Goal: Complete application form: Complete application form

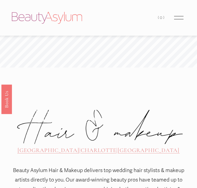
click at [179, 16] on div at bounding box center [178, 17] width 9 height 9
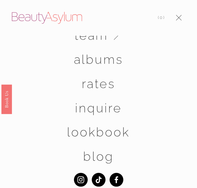
scroll to position [42, 0]
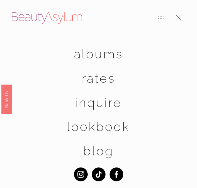
click at [101, 102] on link "Inquire" at bounding box center [98, 102] width 47 height 12
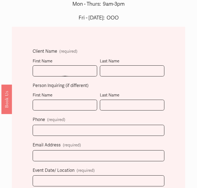
scroll to position [174, 0]
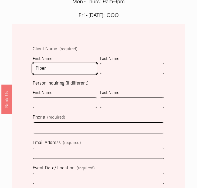
type input "Piper"
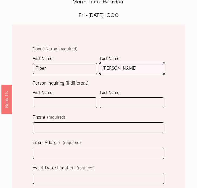
type input "Giordano"
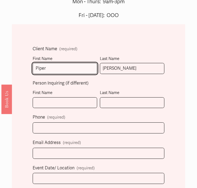
drag, startPoint x: 58, startPoint y: 65, endPoint x: 30, endPoint y: 66, distance: 27.8
drag, startPoint x: 57, startPoint y: 68, endPoint x: 30, endPoint y: 68, distance: 27.0
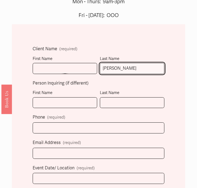
drag, startPoint x: 124, startPoint y: 67, endPoint x: 85, endPoint y: 67, distance: 38.8
click at [85, 67] on fieldset "Client Name (required) First Name Last Name Giordano" at bounding box center [99, 62] width 132 height 34
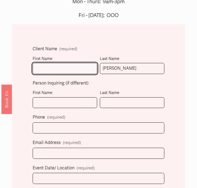
click at [63, 67] on input "First Name" at bounding box center [65, 68] width 64 height 11
type input "Not"
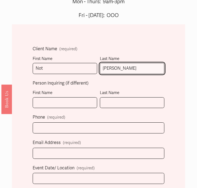
click at [122, 67] on input "Giordano" at bounding box center [132, 68] width 64 height 11
drag, startPoint x: 122, startPoint y: 67, endPoint x: 98, endPoint y: 67, distance: 23.5
click at [98, 67] on fieldset "Client Name (required) First Name Not Last Name Giordano" at bounding box center [99, 62] width 132 height 34
drag, startPoint x: 125, startPoint y: 68, endPoint x: 102, endPoint y: 67, distance: 22.9
click at [102, 67] on input "Aplicable" at bounding box center [132, 68] width 64 height 11
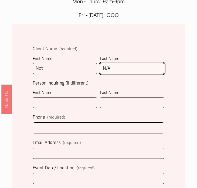
type input "N/A"
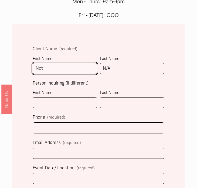
drag, startPoint x: 63, startPoint y: 67, endPoint x: 34, endPoint y: 70, distance: 28.4
click at [34, 69] on input "Not" at bounding box center [65, 68] width 64 height 11
type input "N/A"
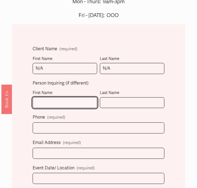
click at [44, 97] on input "First Name" at bounding box center [65, 102] width 64 height 11
type input "Piper"
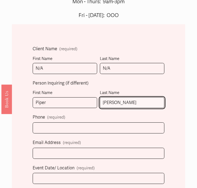
type input "Giordano"
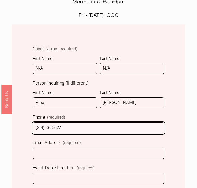
type input "(814) 363-0227"
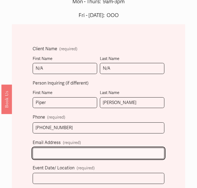
type input "info@dreamstorealityevents.org"
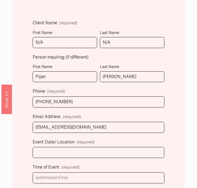
scroll to position [206, 0]
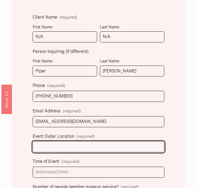
click at [80, 142] on input "Event Date/ Location (required)" at bounding box center [99, 146] width 132 height 11
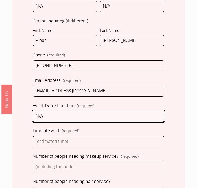
scroll to position [236, 0]
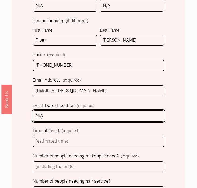
type input "N/A"
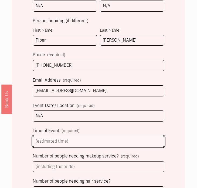
click at [87, 140] on input "Time of Event (required)" at bounding box center [99, 141] width 132 height 11
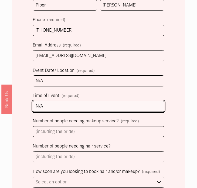
scroll to position [280, 0]
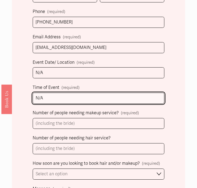
type input "N/A"
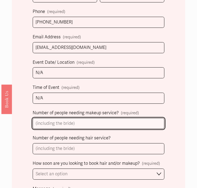
click at [87, 120] on input "Number of people needing makeup service? (required)" at bounding box center [99, 123] width 132 height 11
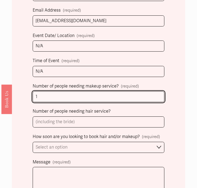
scroll to position [307, 0]
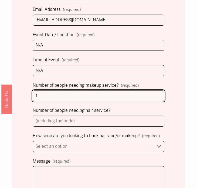
type input "1"
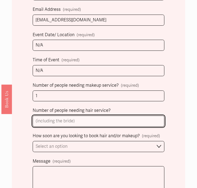
click at [66, 121] on input "Number of people needing hair service?" at bounding box center [99, 120] width 132 height 11
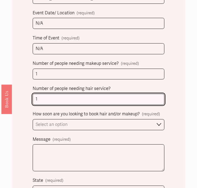
scroll to position [333, 0]
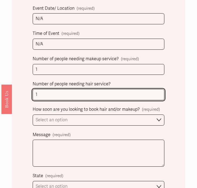
type input "1"
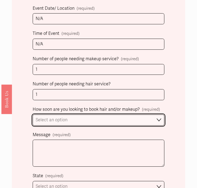
select select "I'm looking for information & not ready to book just yet"
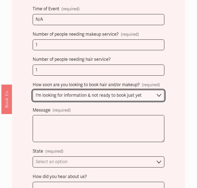
scroll to position [360, 0]
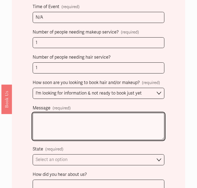
click at [62, 123] on textarea "Message (required)" at bounding box center [99, 126] width 132 height 27
click at [86, 117] on textarea "Hi Jessica," at bounding box center [99, 126] width 132 height 27
paste textarea "My name is Piper Giordano, and I recently moved my business to the Charlotte ar…"
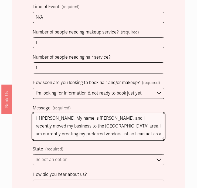
scroll to position [0, 0]
click at [57, 115] on textarea "Hi Jessica, My name is Piper Giordano, and I recently moved my business to the …" at bounding box center [99, 126] width 132 height 27
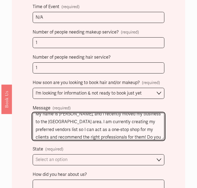
scroll to position [8, 0]
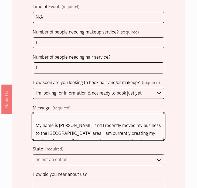
click at [155, 123] on textarea "Hi Jessica, My name is Piper Giordano, and I recently moved my business to the …" at bounding box center [99, 126] width 132 height 27
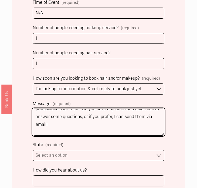
scroll to position [366, 0]
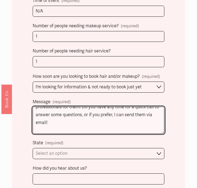
click at [111, 126] on textarea "Hi Jessica, My name is Piper Giordano, and I recently moved my business from we…" at bounding box center [99, 119] width 132 height 27
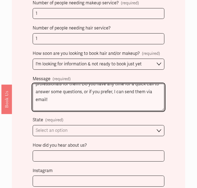
scroll to position [392, 0]
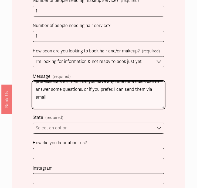
type textarea "Hi Jessica, My name is Piper Giordano, and I recently moved my business from we…"
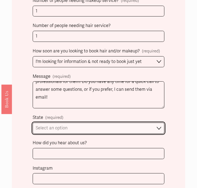
select select "Charlotte, NC"
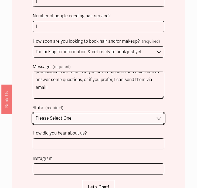
scroll to position [408, 0]
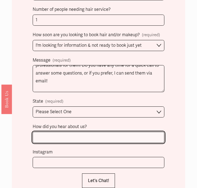
click at [66, 138] on input "How did you hear about us?" at bounding box center [99, 137] width 132 height 11
type input "Wedding Wire"
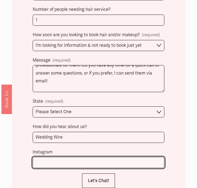
click at [47, 159] on input "Instagram" at bounding box center [99, 162] width 132 height 11
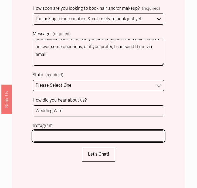
scroll to position [435, 0]
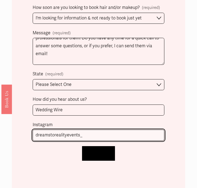
type input "dreamstorealityevents_"
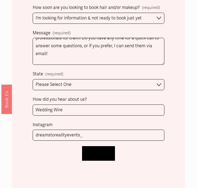
click at [90, 146] on button "Let's Chat! Let's Chat!" at bounding box center [98, 153] width 33 height 15
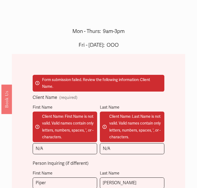
scroll to position [145, 0]
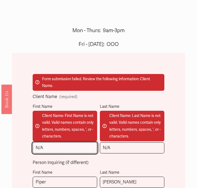
click at [73, 149] on input "N/A" at bounding box center [65, 147] width 64 height 11
type input "N"
type input "Not"
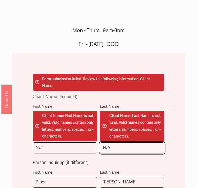
click at [119, 150] on input "N/A" at bounding box center [132, 147] width 64 height 11
type input "N"
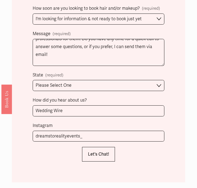
scroll to position [487, 0]
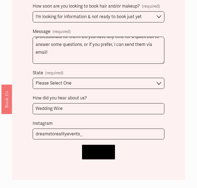
type input "Yet"
click at [106, 152] on button "Let's Chat! Let's Chat!" at bounding box center [98, 152] width 33 height 15
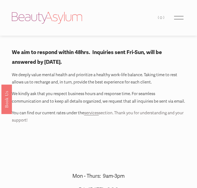
scroll to position [0, 0]
